Goal: Information Seeking & Learning: Learn about a topic

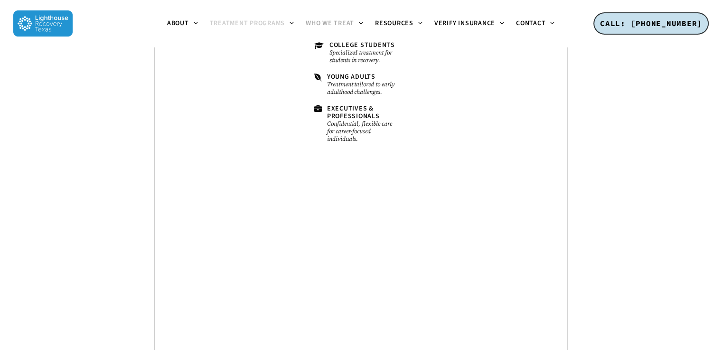
scroll to position [4702, 0]
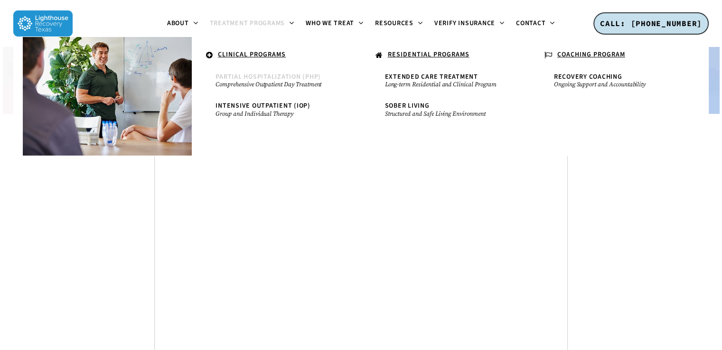
click at [269, 80] on span "Partial Hospitalization (PHP)" at bounding box center [268, 76] width 105 height 9
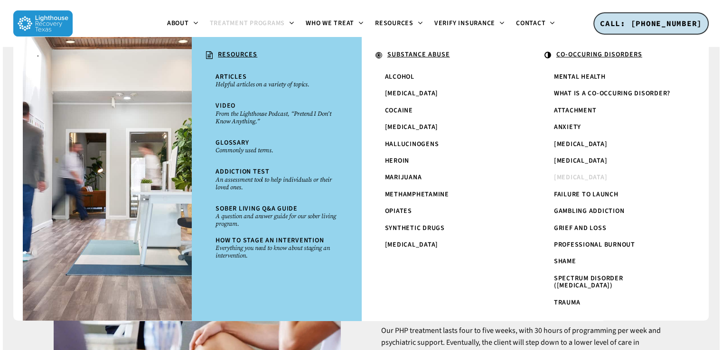
click at [574, 177] on span "[MEDICAL_DATA]" at bounding box center [581, 177] width 54 height 9
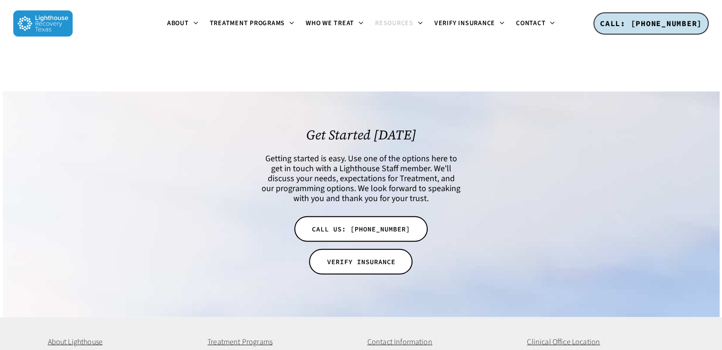
scroll to position [2572, 0]
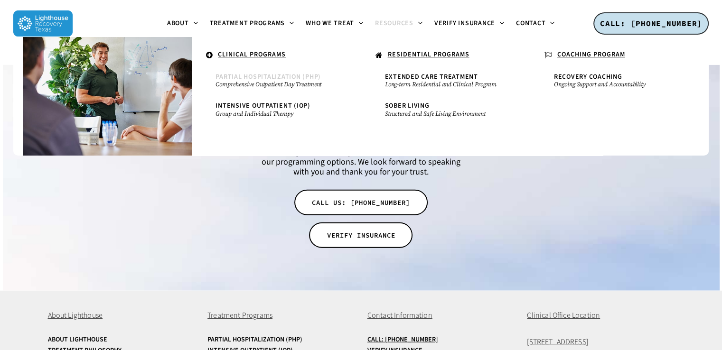
click at [248, 81] on small "Comprehensive Outpatient Day Treatment" at bounding box center [277, 85] width 122 height 8
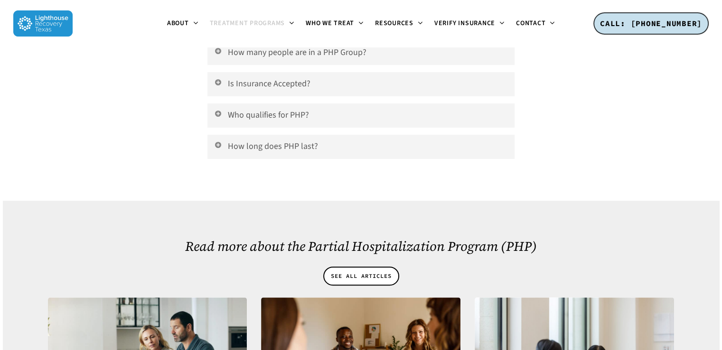
scroll to position [3992, 0]
click at [248, 134] on link "How long does PHP last?" at bounding box center [360, 146] width 307 height 24
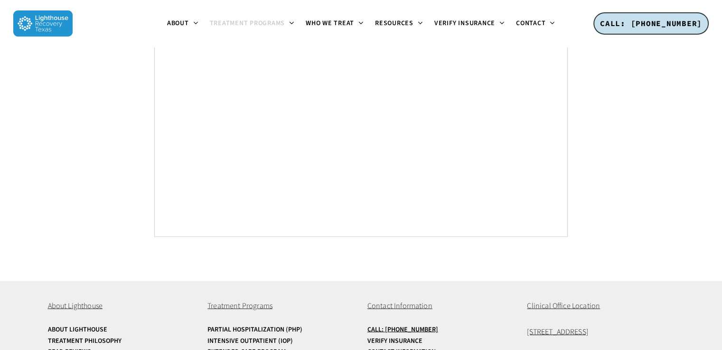
scroll to position [5258, 0]
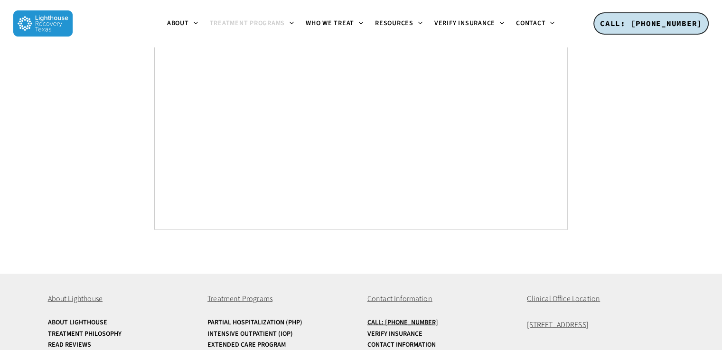
click at [53, 18] on img at bounding box center [42, 23] width 59 height 26
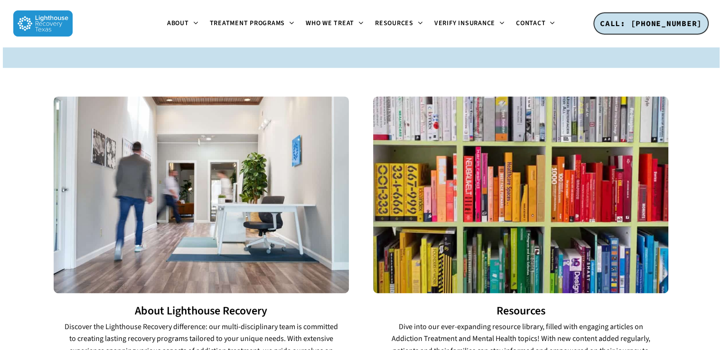
scroll to position [1323, 0]
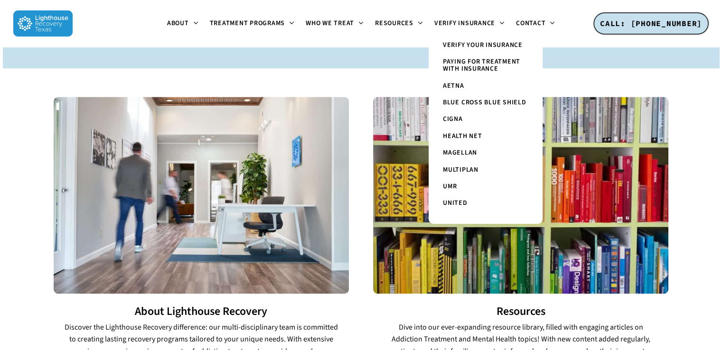
click at [465, 65] on span "Paying for Treatment with Insurance" at bounding box center [481, 65] width 77 height 17
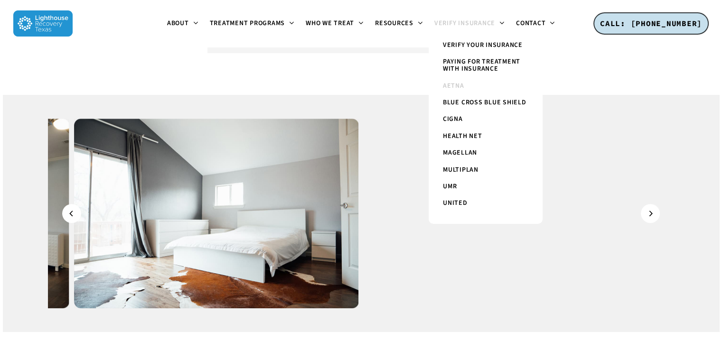
scroll to position [4002, 0]
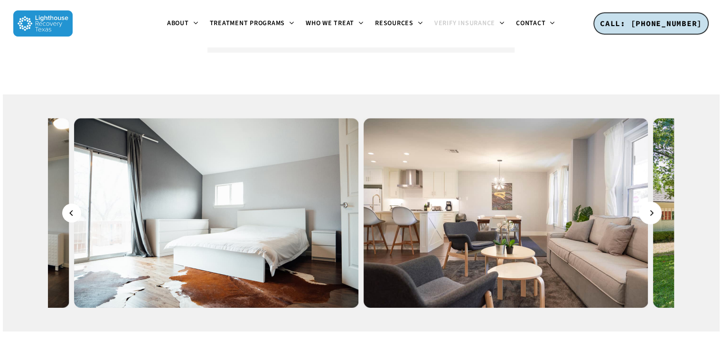
click at [653, 207] on button "Next" at bounding box center [650, 213] width 19 height 19
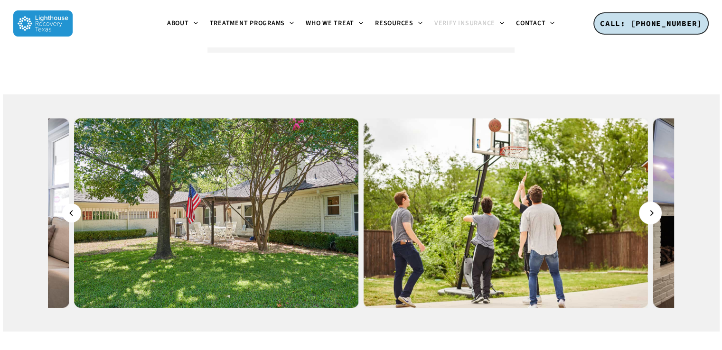
click at [653, 207] on button "Next" at bounding box center [650, 213] width 19 height 19
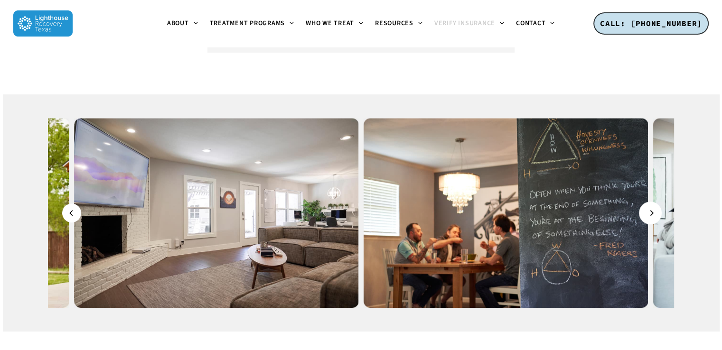
click at [653, 207] on button "Next" at bounding box center [650, 213] width 19 height 19
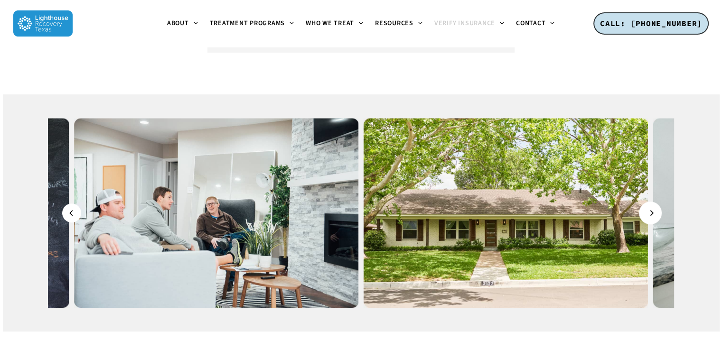
click at [653, 207] on button "Next" at bounding box center [650, 213] width 19 height 19
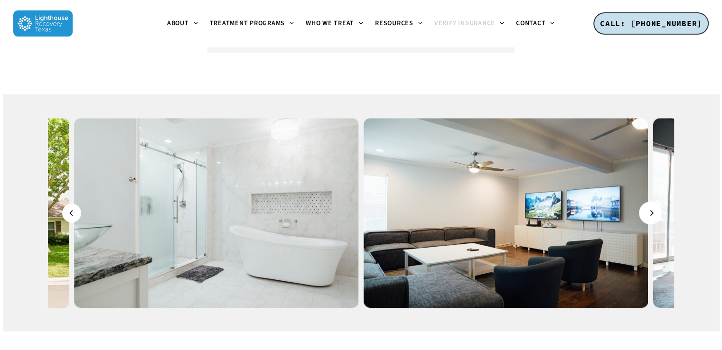
click at [653, 207] on button "Next" at bounding box center [650, 213] width 19 height 19
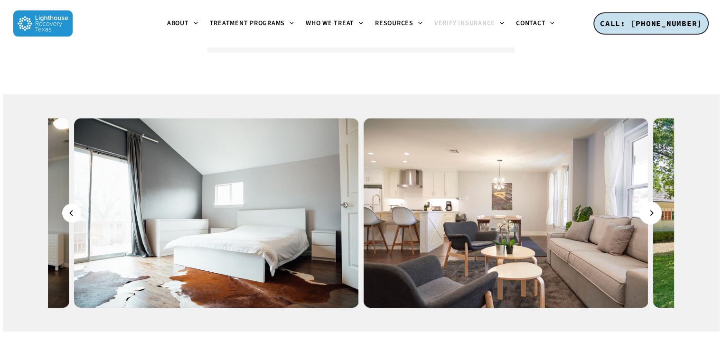
click at [653, 207] on button "Next" at bounding box center [650, 213] width 19 height 19
